Goal: Find contact information: Obtain details needed to contact an individual or organization

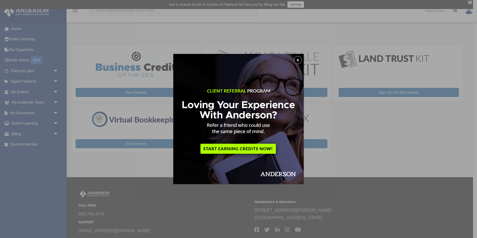
click at [298, 60] on button "x" at bounding box center [298, 60] width 8 height 8
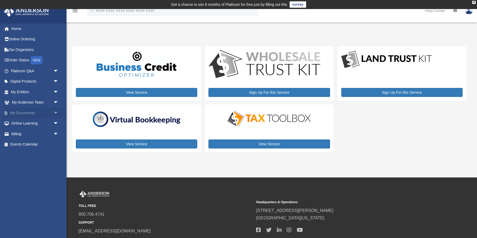
click at [56, 113] on span "arrow_drop_down" at bounding box center [58, 113] width 11 height 11
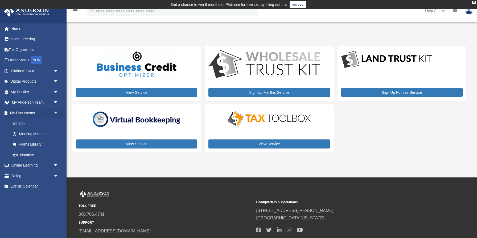
click at [24, 123] on link "Box" at bounding box center [36, 123] width 59 height 11
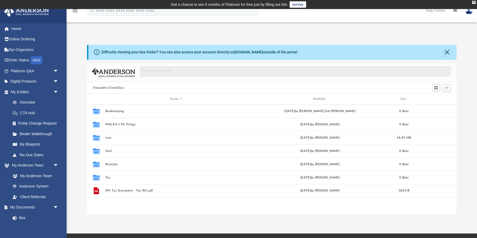
scroll to position [121, 369]
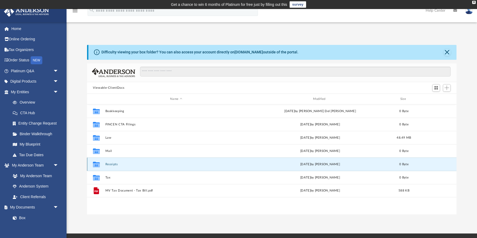
click at [114, 164] on button "Receipts" at bounding box center [176, 164] width 142 height 3
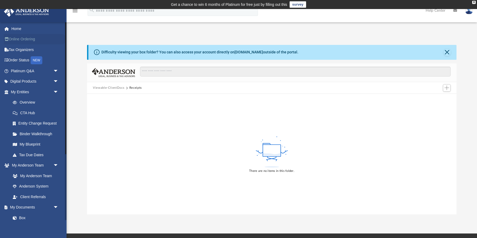
click at [26, 39] on link "Online Ordering" at bounding box center [35, 39] width 63 height 11
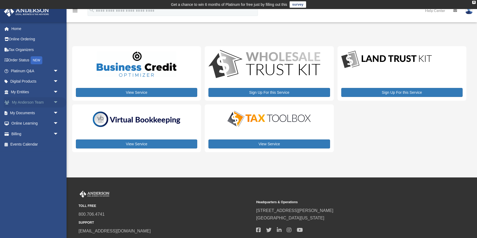
click at [56, 102] on span "arrow_drop_down" at bounding box center [58, 102] width 11 height 11
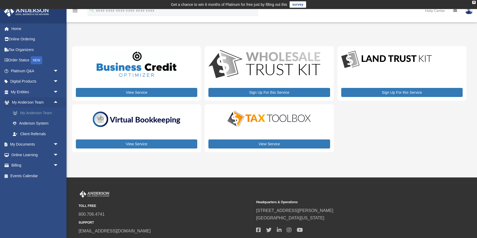
click at [37, 113] on link "My Anderson Team" at bounding box center [36, 113] width 59 height 11
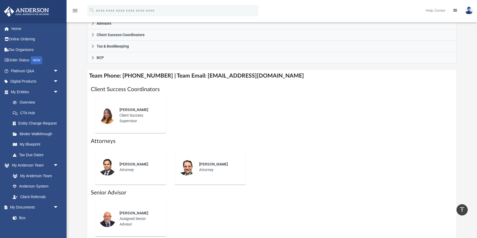
scroll to position [167, 0]
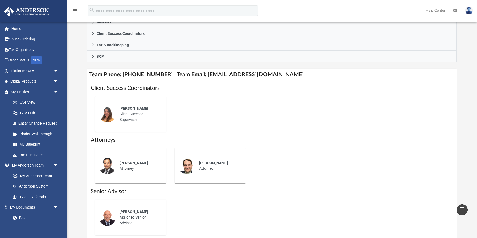
click at [127, 110] on div "[PERSON_NAME]" at bounding box center [138, 109] width 39 height 6
click at [134, 90] on h1 "Client Success Coordinators" at bounding box center [272, 88] width 362 height 8
drag, startPoint x: 196, startPoint y: 74, endPoint x: 281, endPoint y: 71, distance: 85.7
click at [281, 71] on h4 "Team Phone: [PHONE_NUMBER] | Team Email: [EMAIL_ADDRESS][DOMAIN_NAME]" at bounding box center [271, 75] width 369 height 12
copy h4 "[EMAIL_ADDRESS][DOMAIN_NAME]"
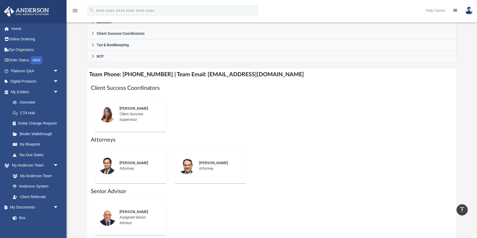
click at [129, 109] on span "[PERSON_NAME]" at bounding box center [133, 108] width 29 height 4
click at [105, 115] on img at bounding box center [107, 114] width 17 height 17
click at [106, 115] on img at bounding box center [107, 114] width 17 height 17
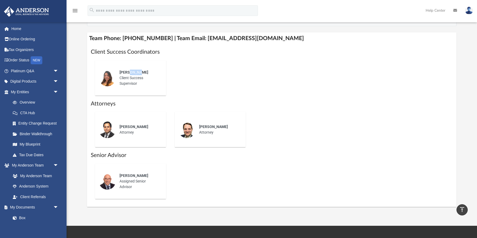
scroll to position [204, 0]
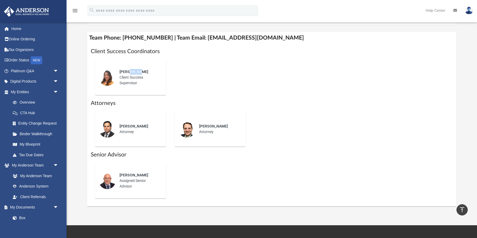
click at [106, 78] on img at bounding box center [107, 77] width 17 height 17
